Goal: Transaction & Acquisition: Purchase product/service

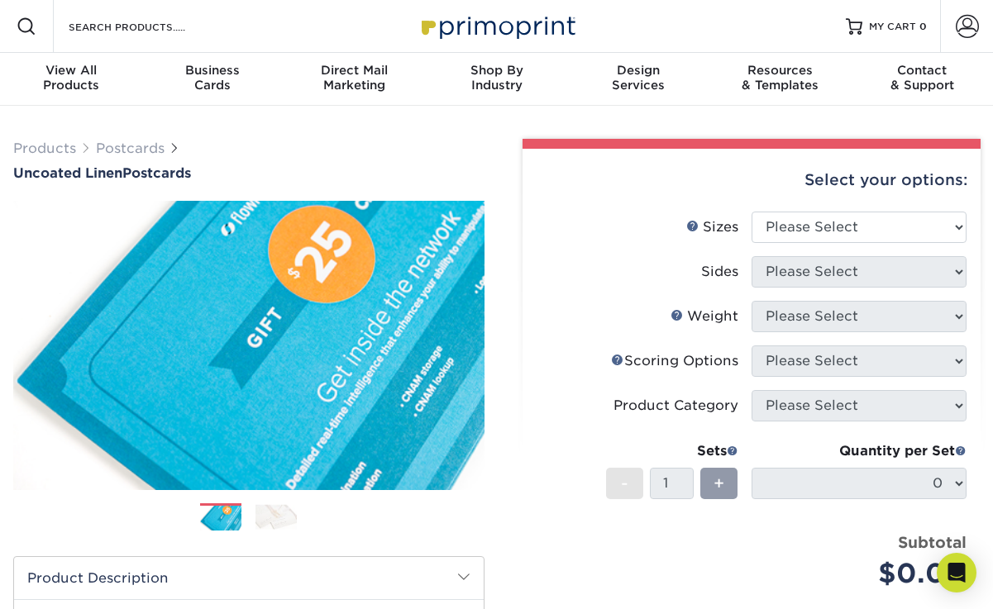
click at [263, 520] on img at bounding box center [276, 517] width 41 height 26
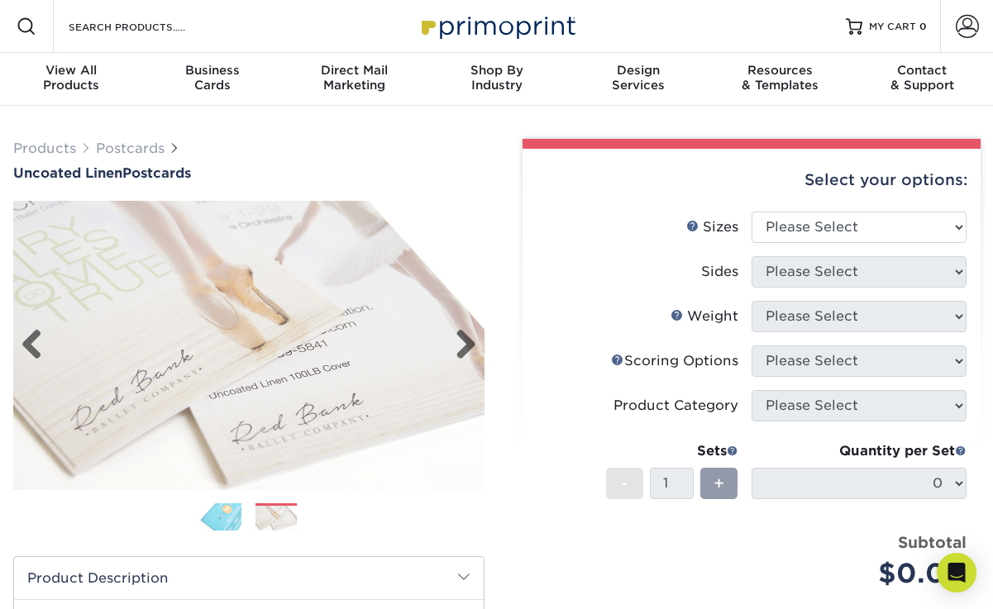
click at [281, 423] on img at bounding box center [248, 345] width 471 height 289
click at [257, 415] on img at bounding box center [248, 345] width 471 height 289
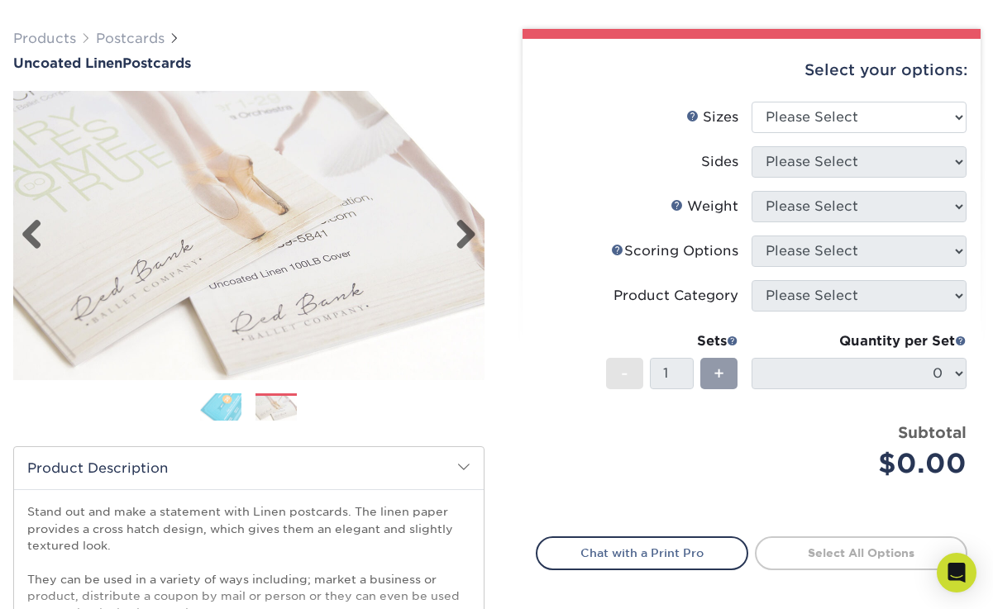
scroll to position [107, 0]
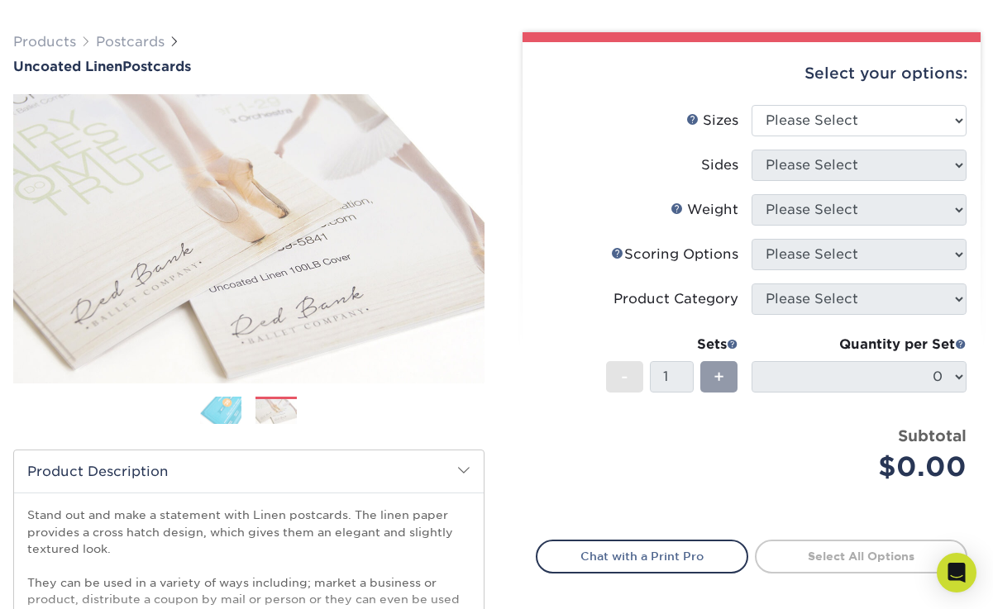
click at [222, 404] on img at bounding box center [220, 410] width 41 height 29
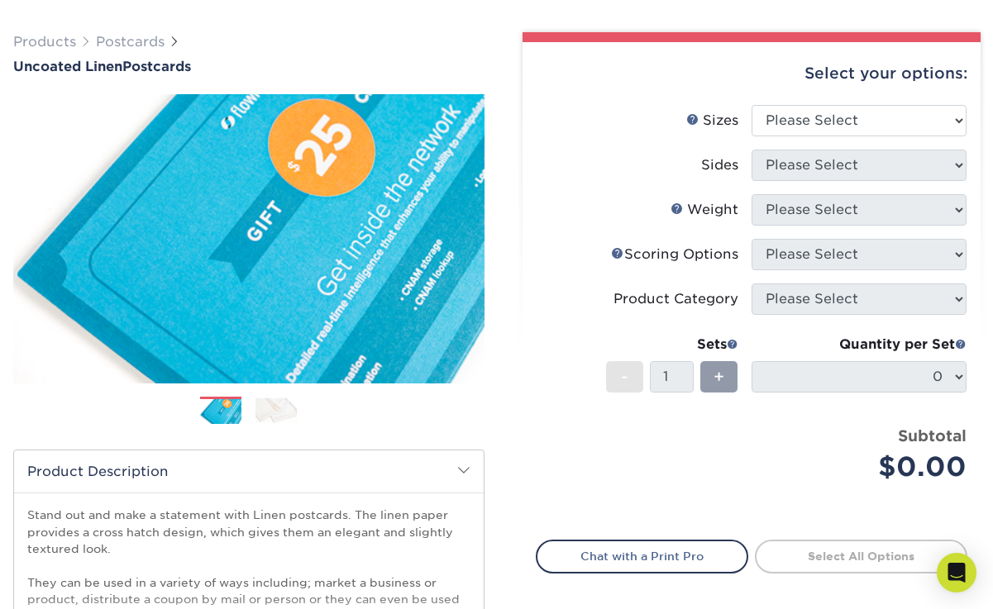
click at [267, 421] on img at bounding box center [276, 411] width 41 height 26
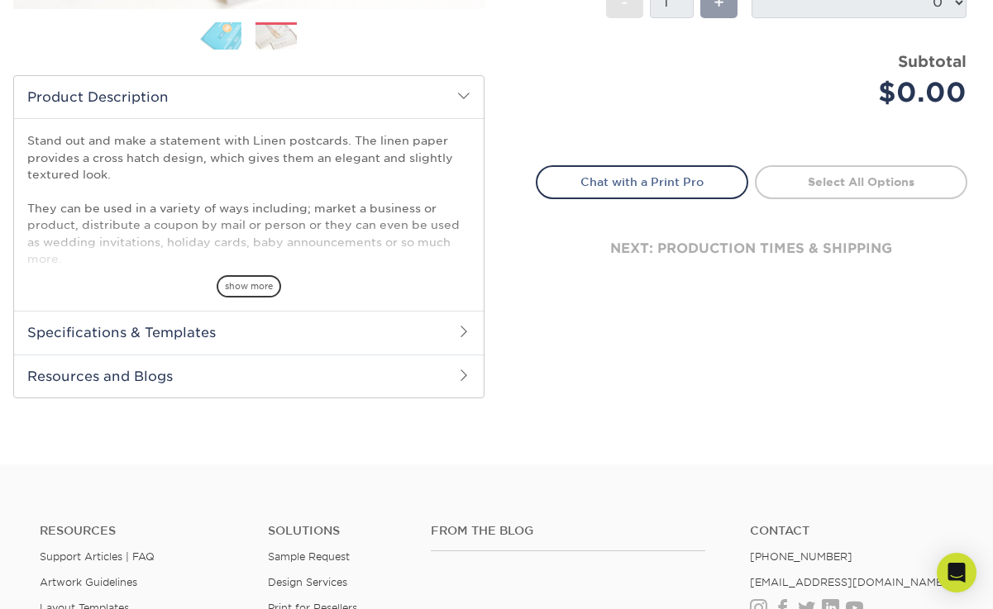
scroll to position [492, 0]
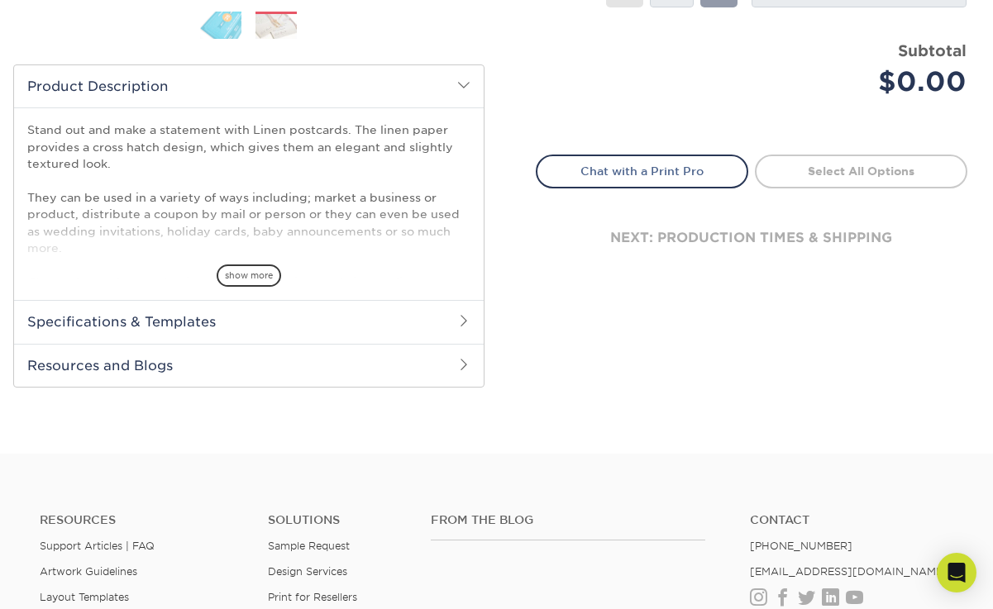
click at [457, 318] on span at bounding box center [463, 320] width 13 height 13
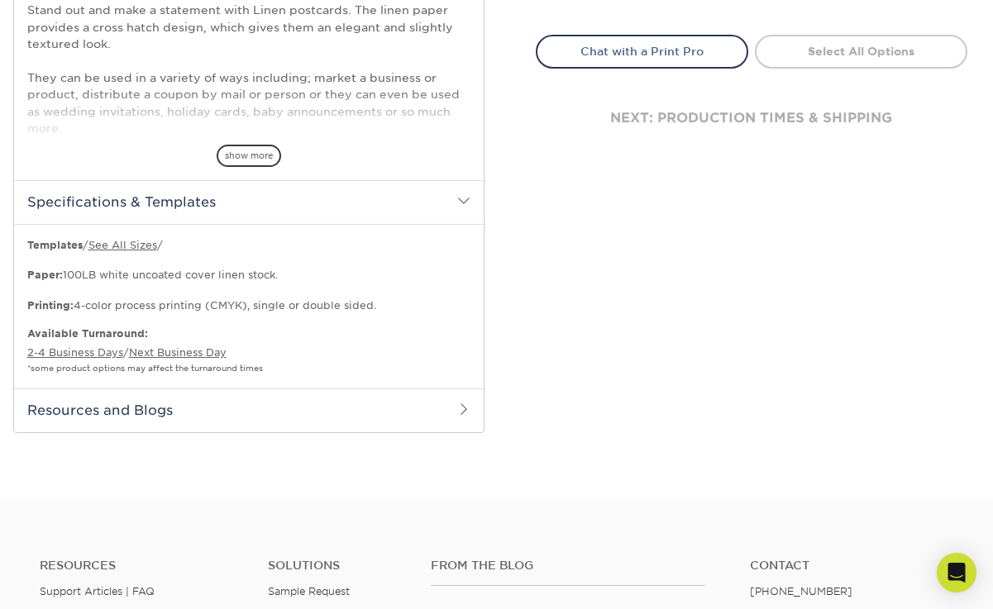
scroll to position [615, 0]
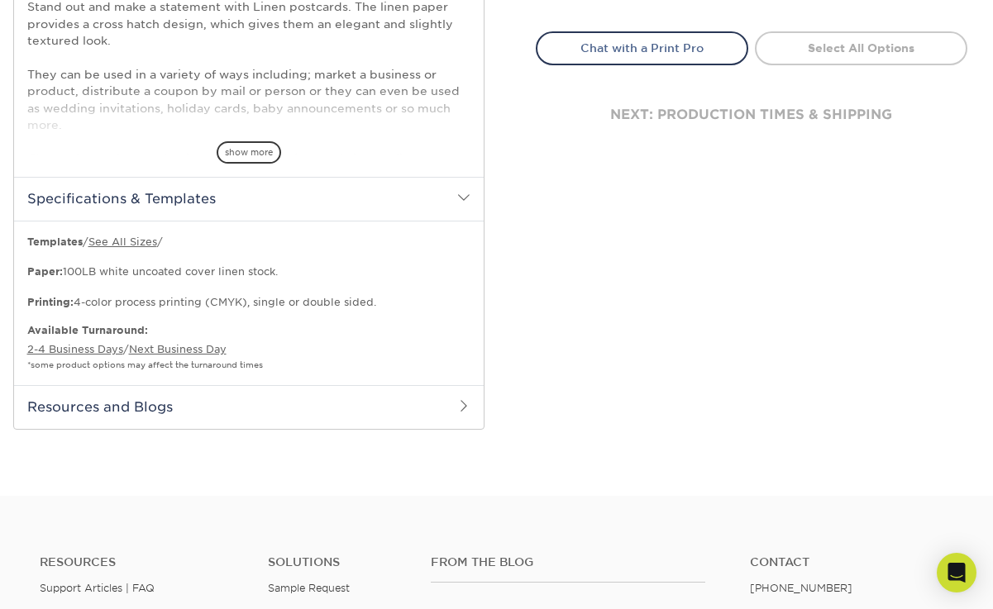
click at [468, 406] on span at bounding box center [463, 405] width 13 height 13
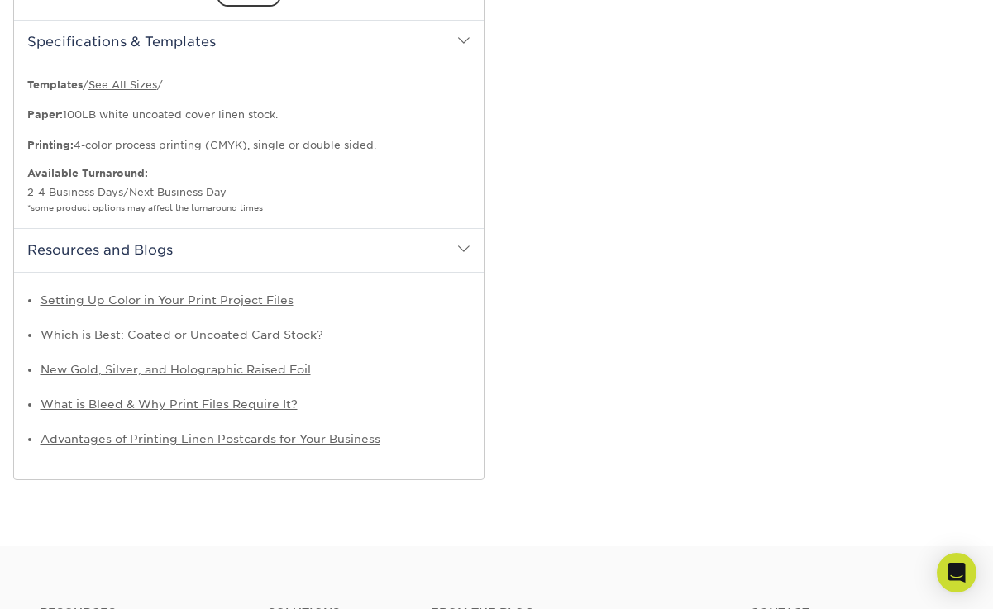
scroll to position [773, 0]
click at [276, 401] on link "What is Bleed & Why Print Files Require It?" at bounding box center [169, 403] width 257 height 13
click at [266, 402] on link "What is Bleed & Why Print Files Require It?" at bounding box center [169, 403] width 257 height 13
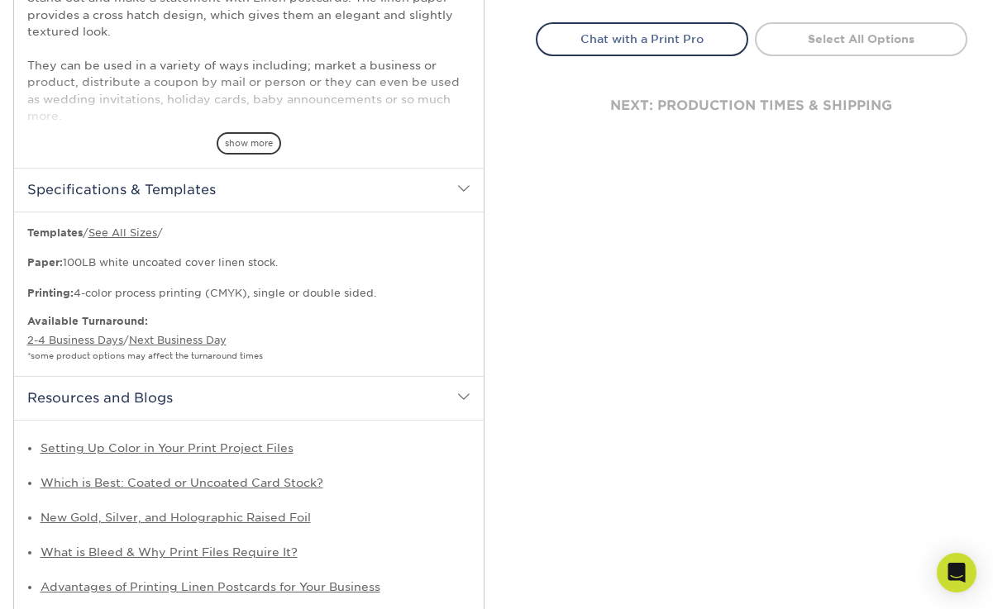
scroll to position [623, 0]
click at [129, 225] on div "Starting at 100 for only $ 88 (Price will vary by printed sides, features, size…" at bounding box center [249, 295] width 470 height 165
click at [127, 227] on p "Templates / See All Sizes / Paper: 100LB white uncoated cover linen stock. Prin…" at bounding box center [248, 265] width 443 height 76
click at [121, 237] on link "See All Sizes" at bounding box center [122, 234] width 69 height 12
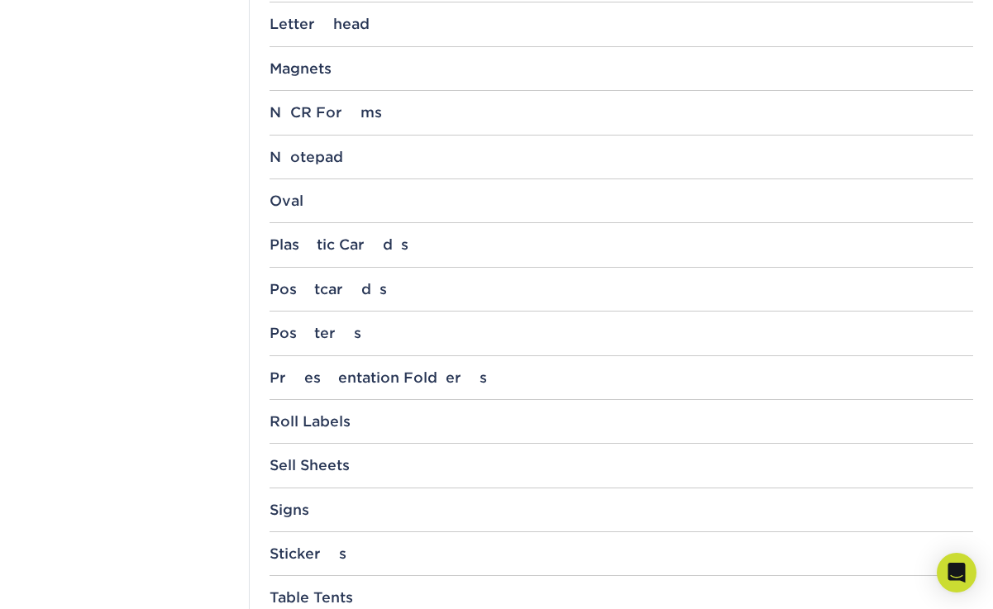
scroll to position [1539, 0]
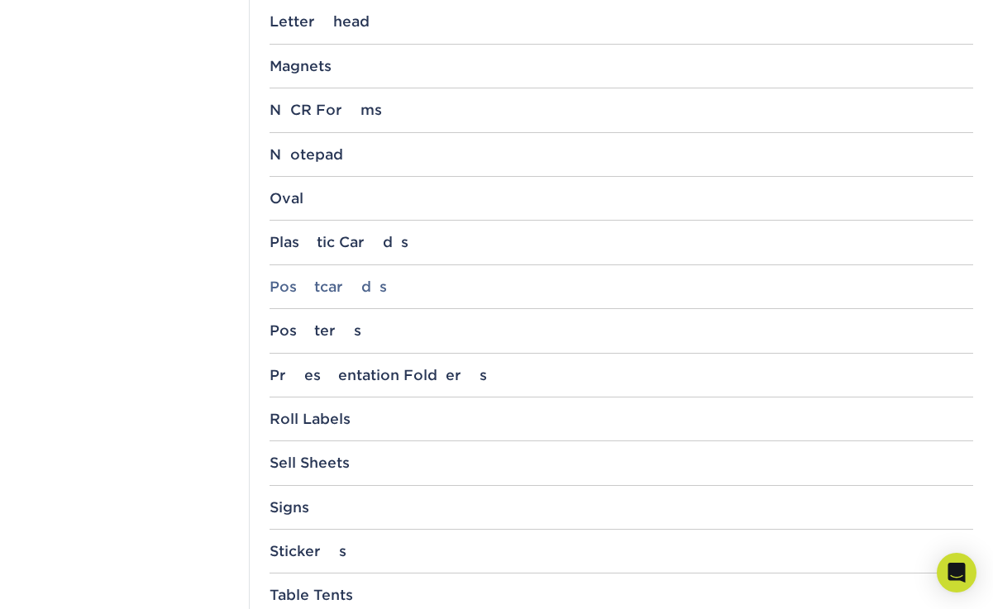
click at [324, 285] on div "Postcards" at bounding box center [622, 287] width 704 height 17
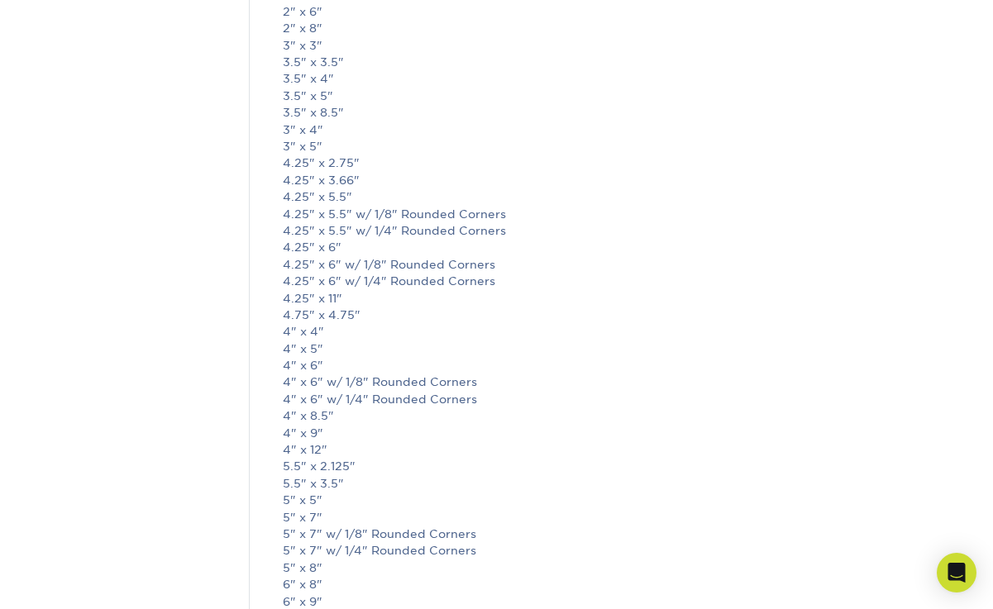
scroll to position [1895, 0]
click at [321, 480] on link "5.5" x 3.5"" at bounding box center [313, 480] width 61 height 13
